Goal: Submit feedback/report problem

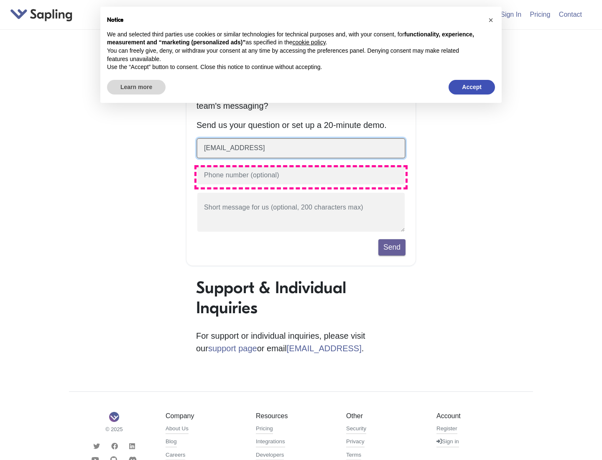
type input "[EMAIL_ADDRESS]"
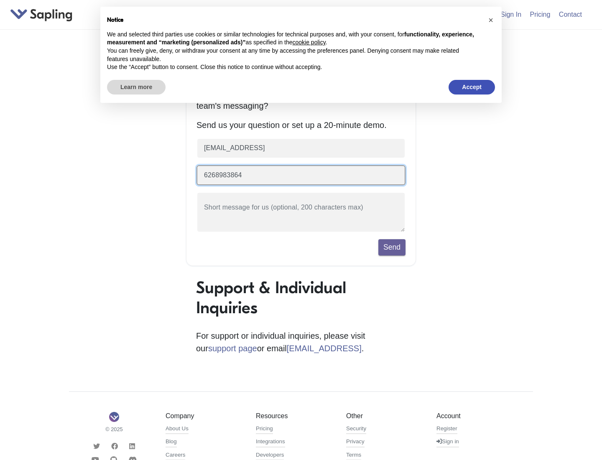
type input "6268983864"
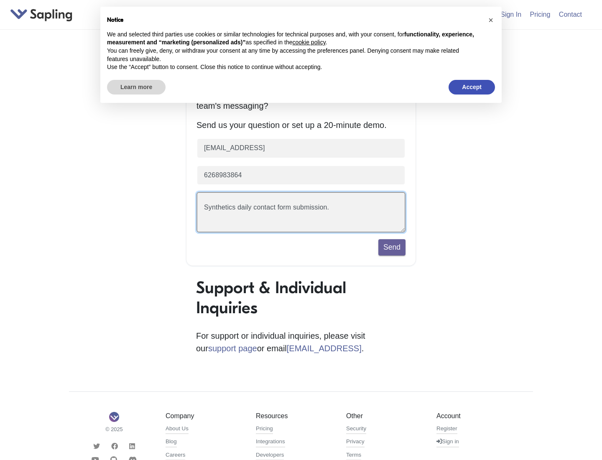
scroll to position [19, 0]
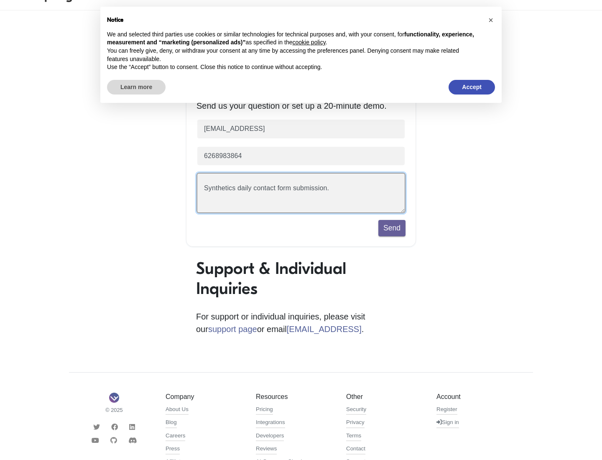
type textarea "Synthetics daily contact form submission."
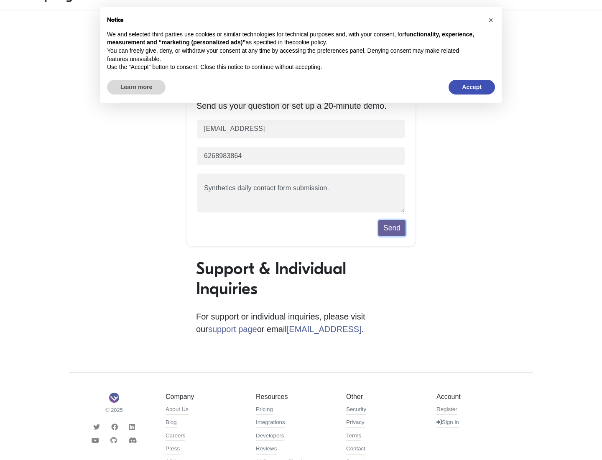
click at [392, 230] on button "Send" at bounding box center [391, 228] width 27 height 16
